Goal: Task Accomplishment & Management: Manage account settings

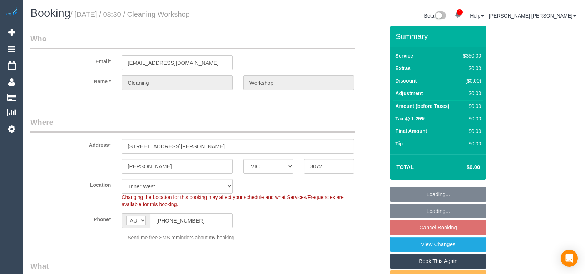
select select "VIC"
select select "object:838"
select select "300"
select select "number:28"
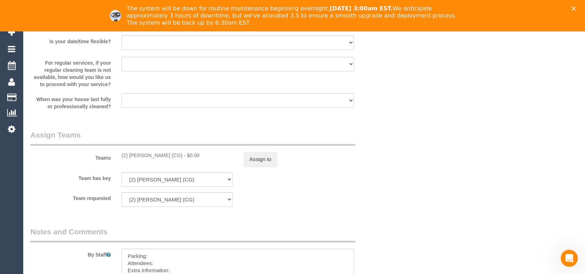
scroll to position [1072, 0]
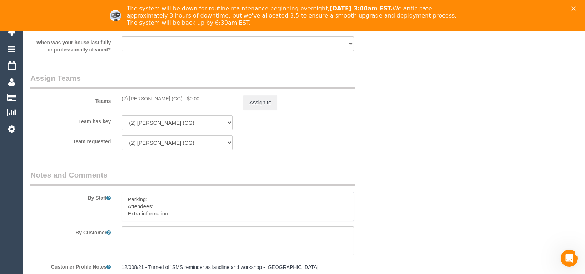
click at [186, 212] on textarea at bounding box center [237, 206] width 233 height 29
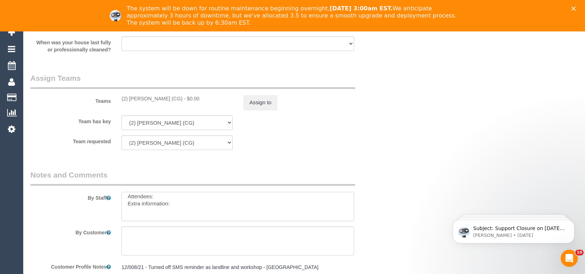
paste textarea "The candidates for [DATE] are [PERSON_NAME] + [PERSON_NAME] (Co) [PHONE_NUMBER]…"
click at [143, 217] on textarea at bounding box center [237, 206] width 233 height 29
click at [203, 219] on textarea at bounding box center [237, 206] width 233 height 29
paste textarea "Kat"
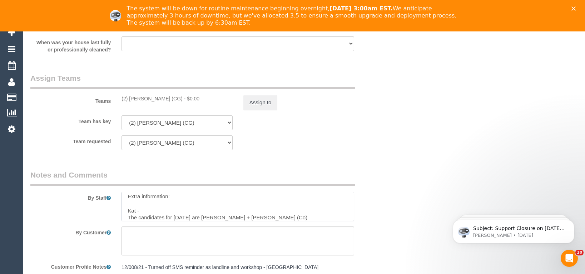
click at [149, 210] on textarea at bounding box center [237, 206] width 233 height 29
paste textarea "0423 148 029"
type textarea "Parking: Attendees: Extra information: Kat - 0423 148 029 The candidates for [D…"
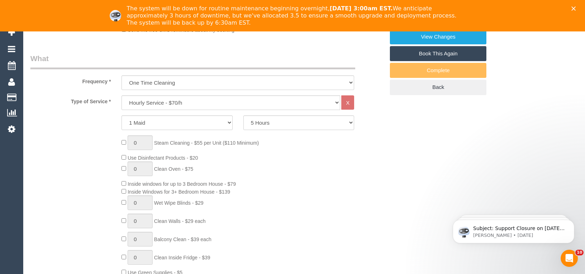
scroll to position [147, 0]
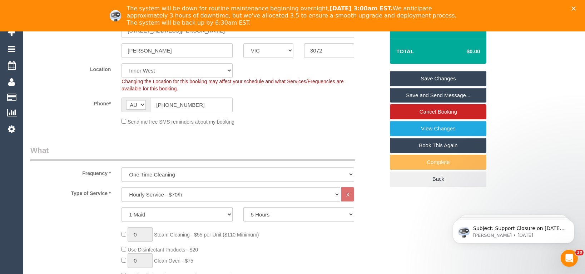
click at [450, 78] on link "Save Changes" at bounding box center [438, 78] width 96 height 15
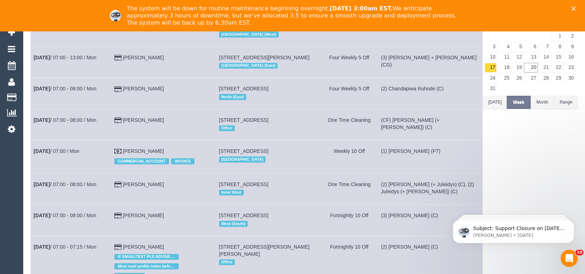
scroll to position [107, 0]
